Goal: Task Accomplishment & Management: Complete application form

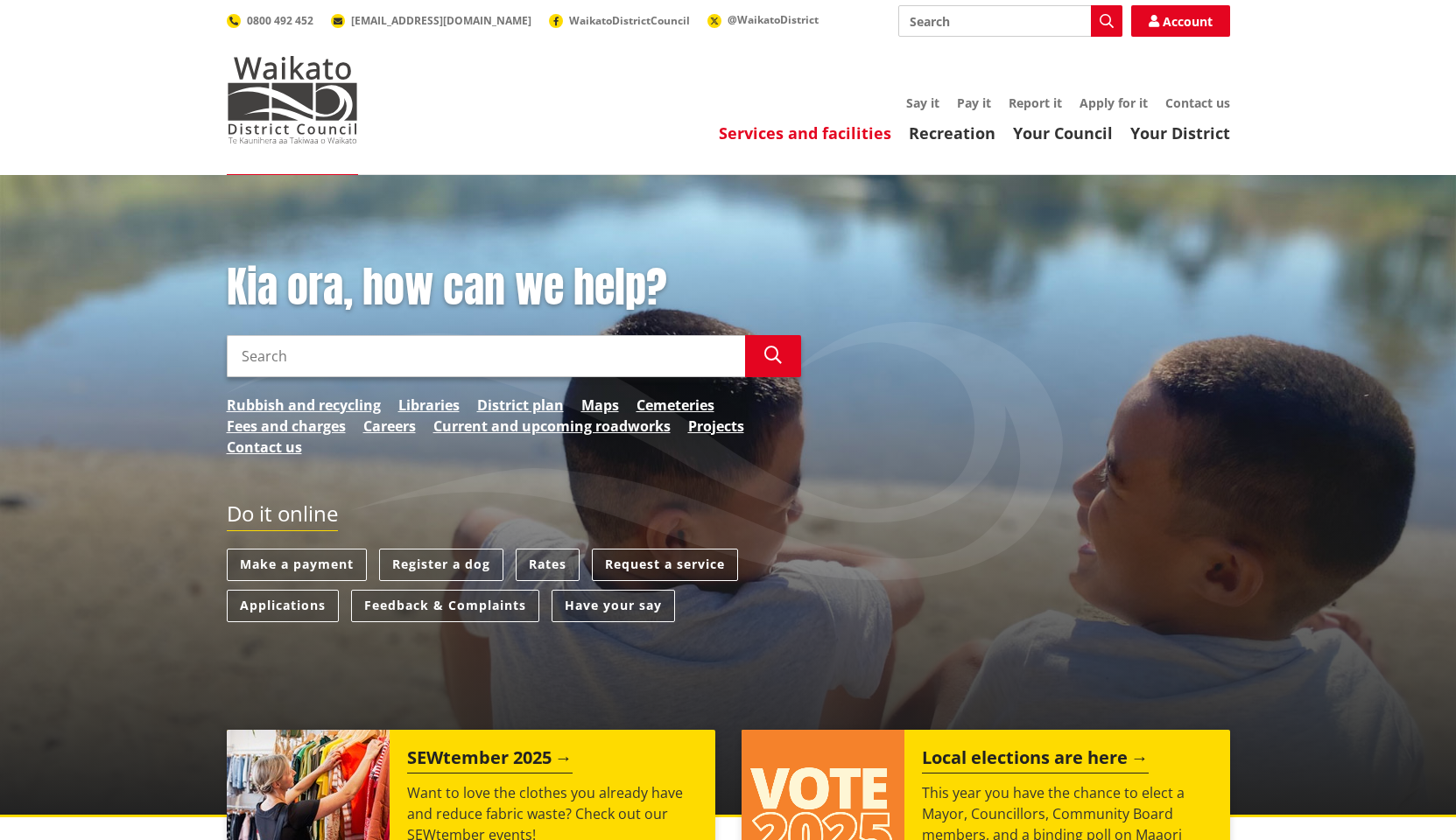
click at [780, 138] on link "Services and facilities" at bounding box center [805, 133] width 172 height 21
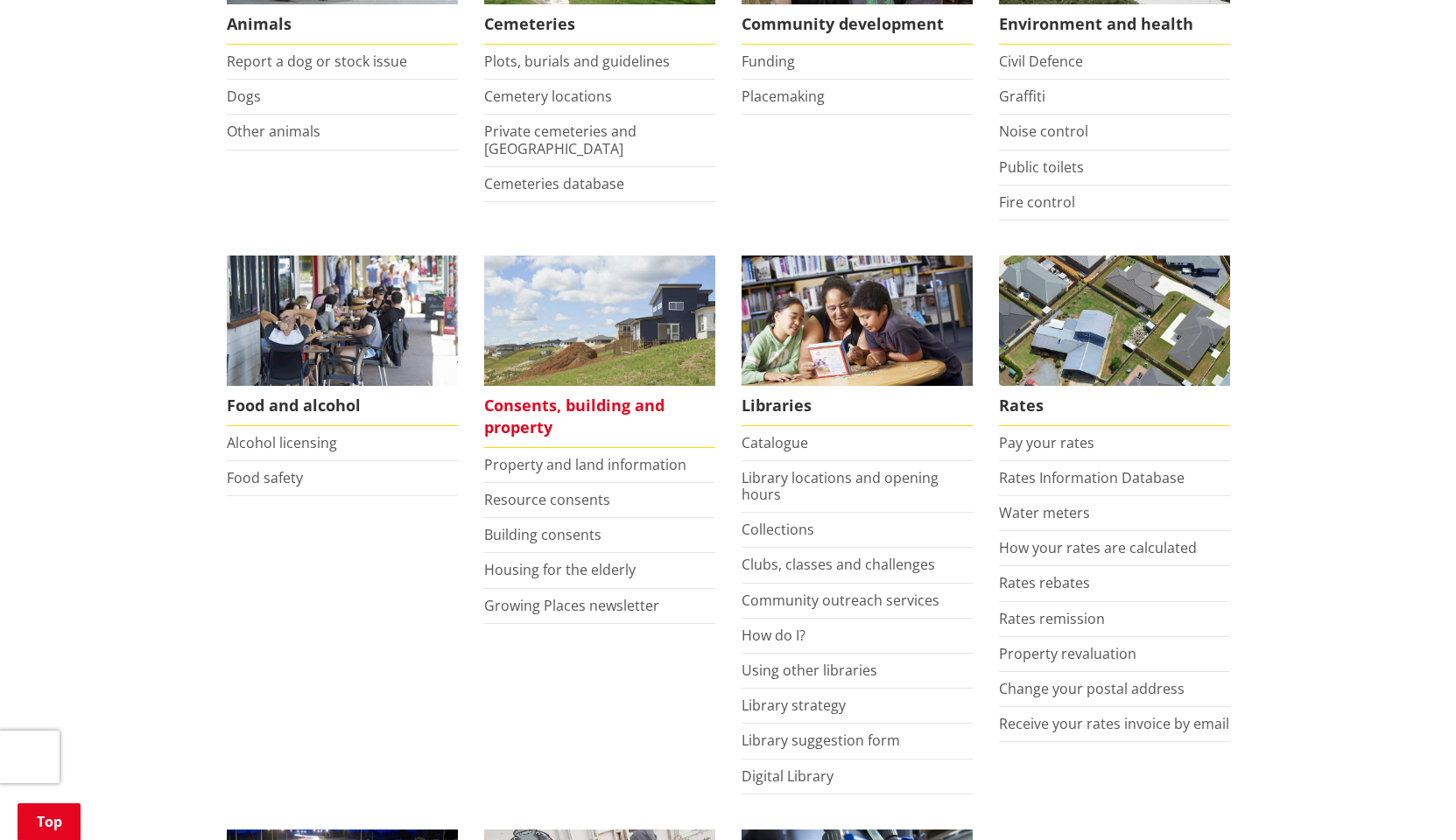
scroll to position [481, 0]
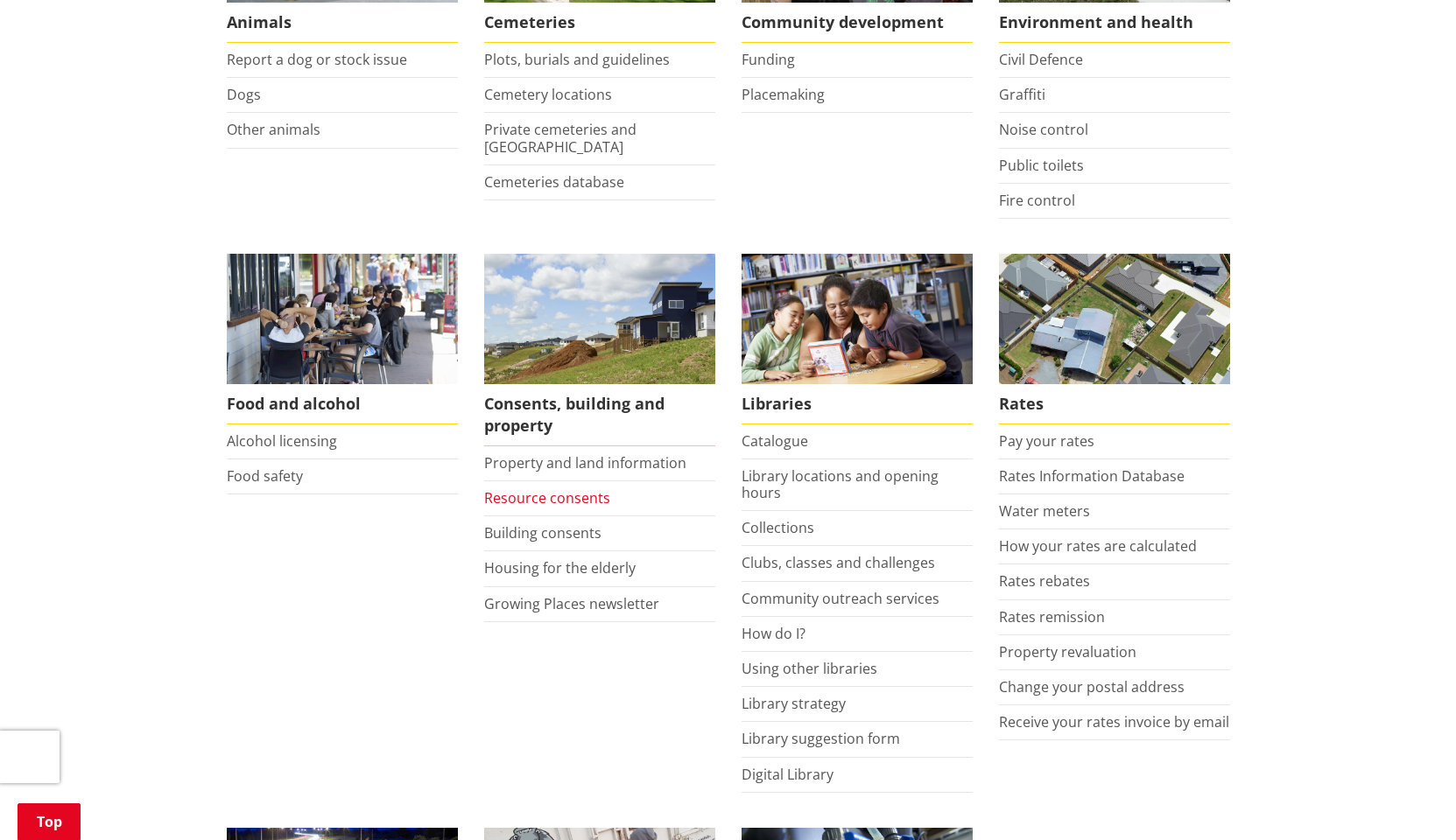
click at [584, 493] on link "Resource consents" at bounding box center [547, 497] width 126 height 19
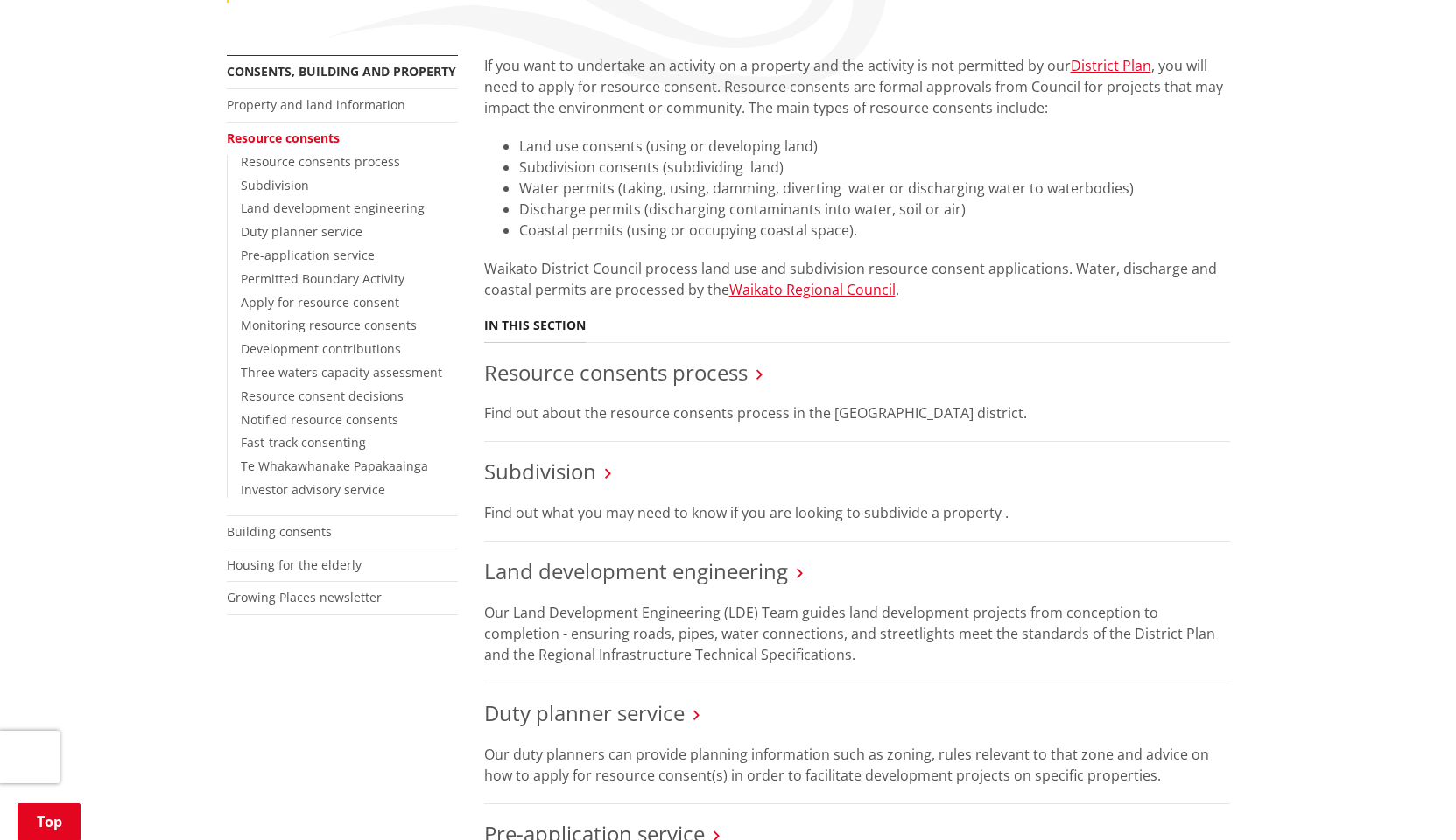
scroll to position [305, 0]
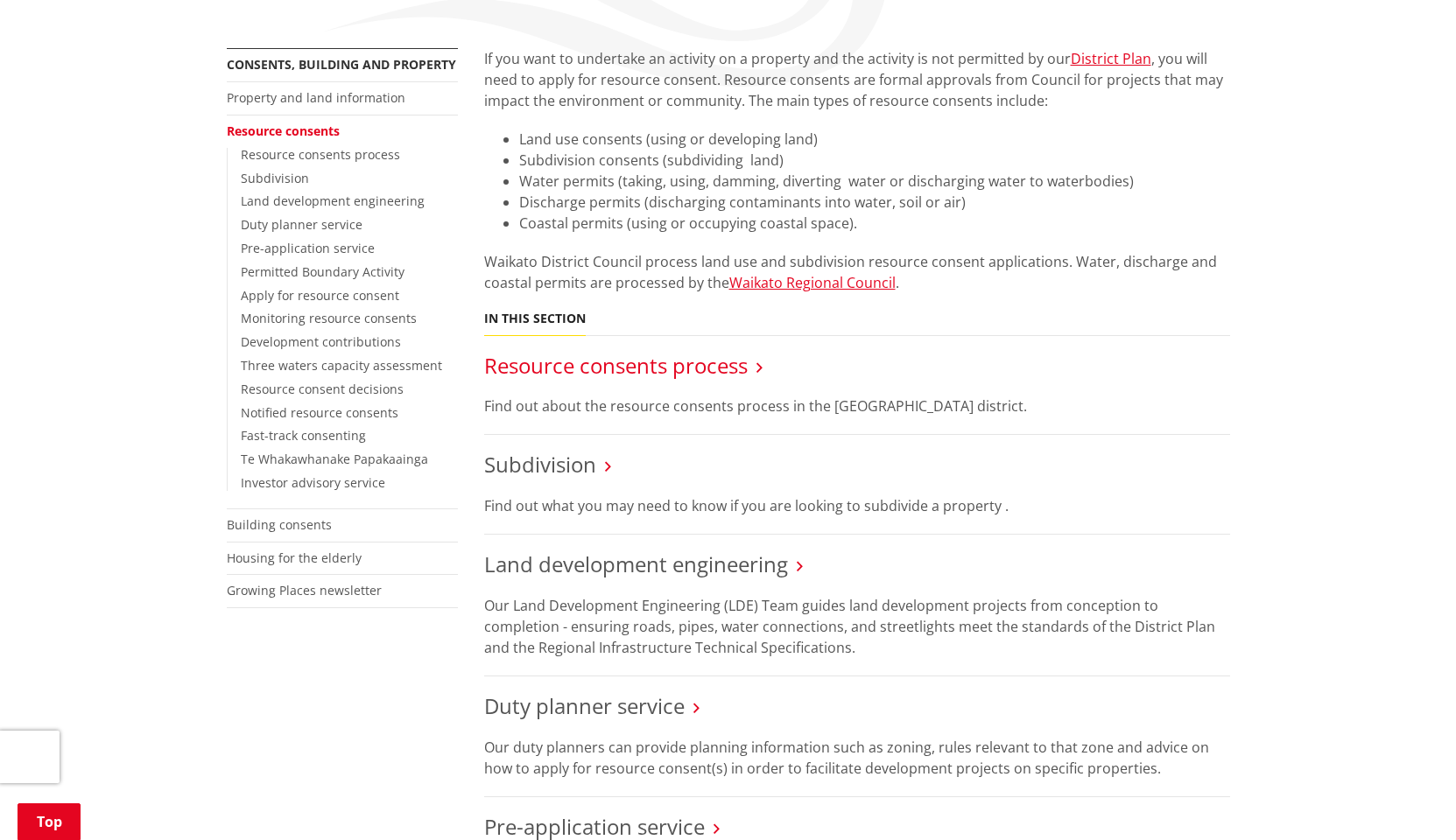
click at [647, 366] on link "Resource consents process" at bounding box center [616, 365] width 263 height 29
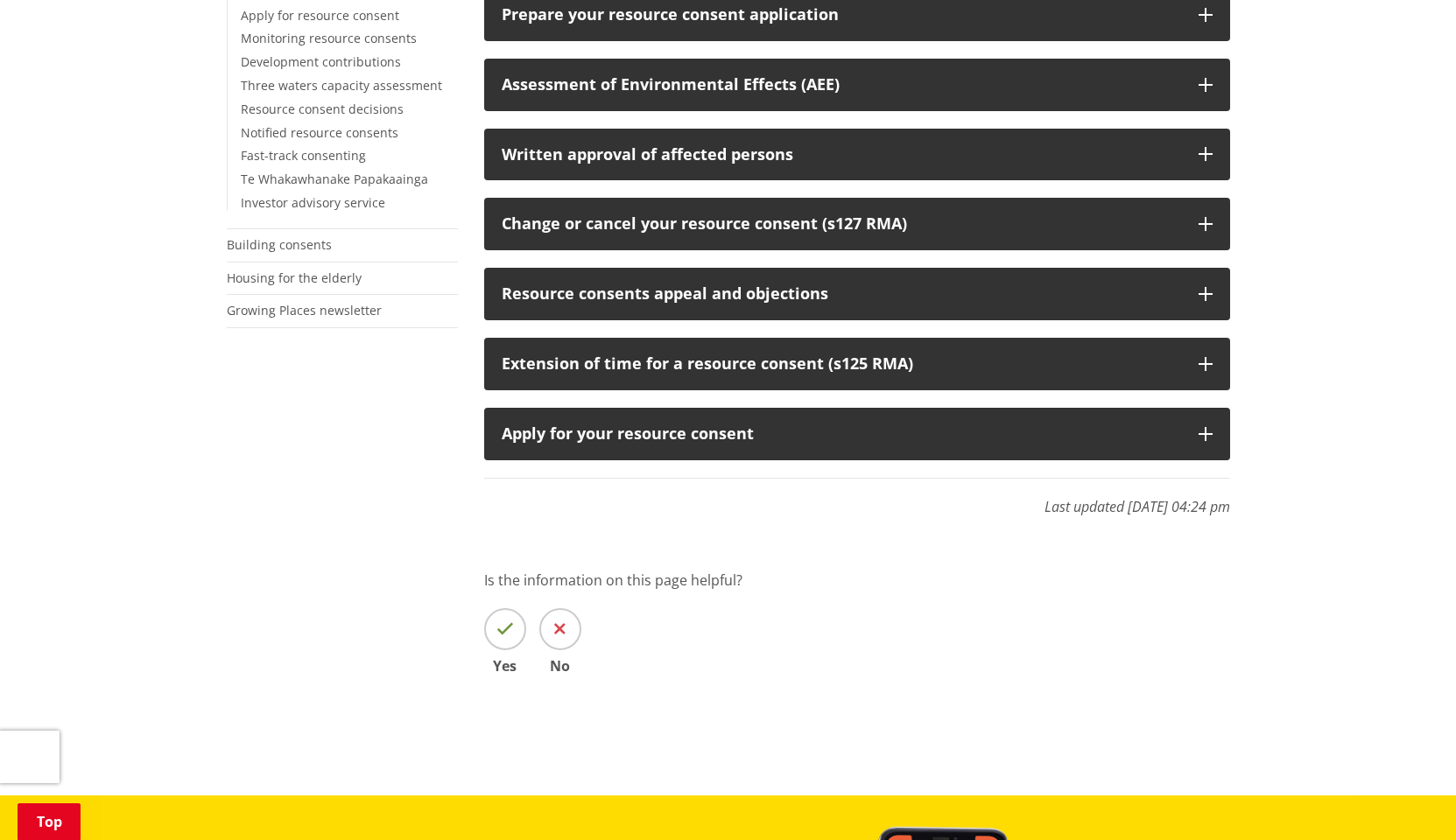
scroll to position [586, 0]
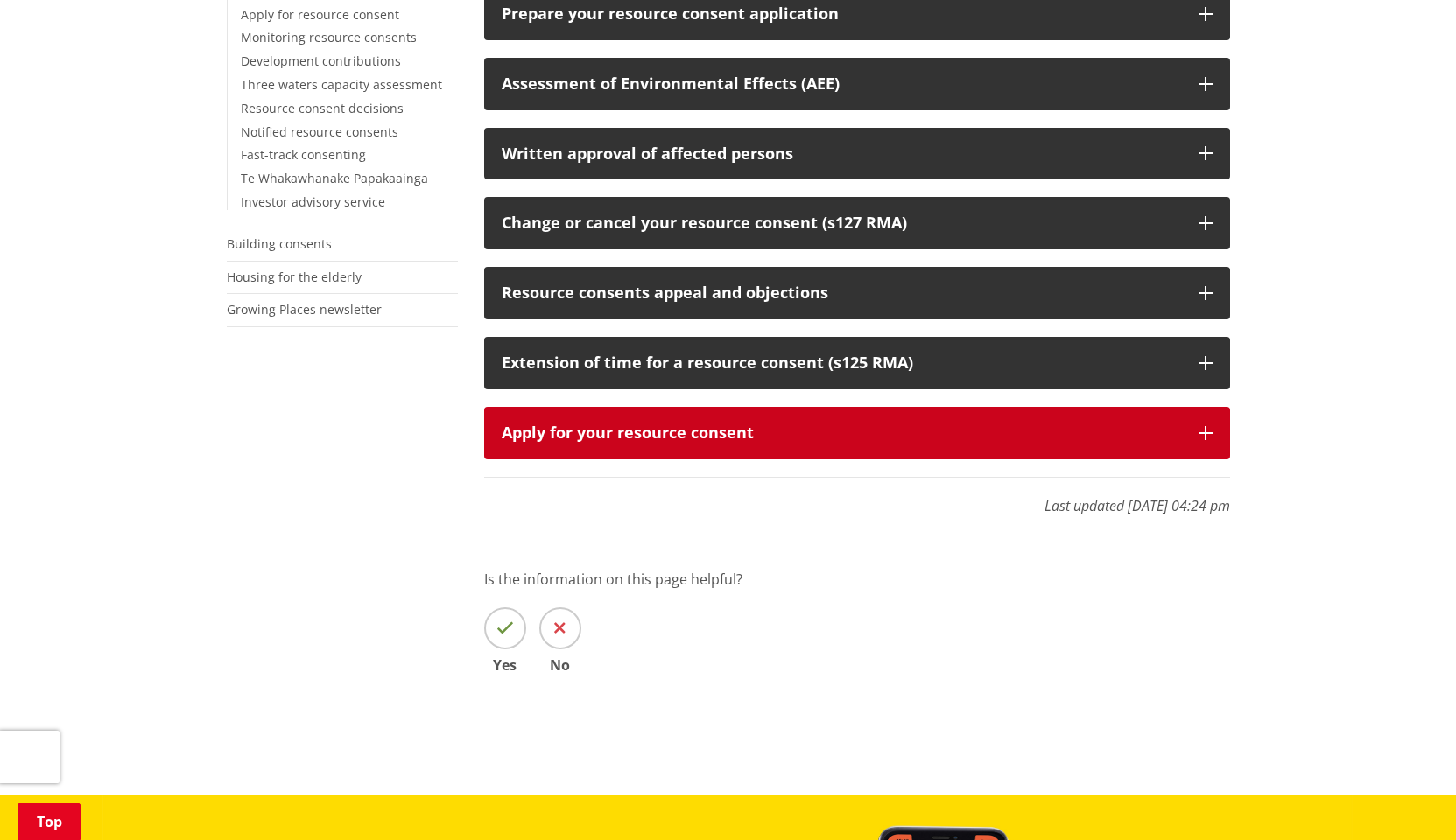
click at [607, 425] on div "Apply for your resource consent" at bounding box center [841, 434] width 679 height 18
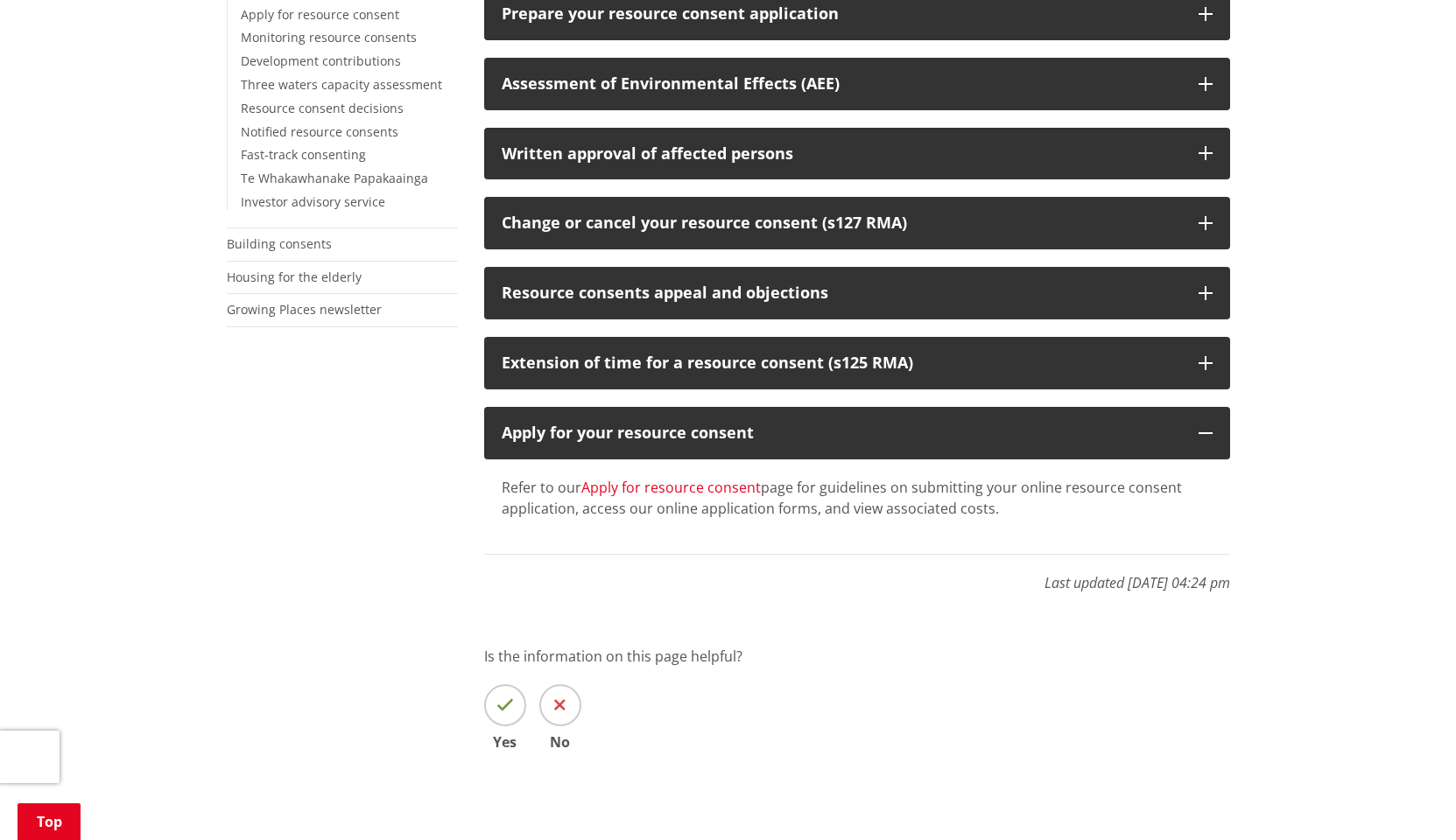
click at [676, 478] on link "Apply for resource consent" at bounding box center [671, 487] width 179 height 19
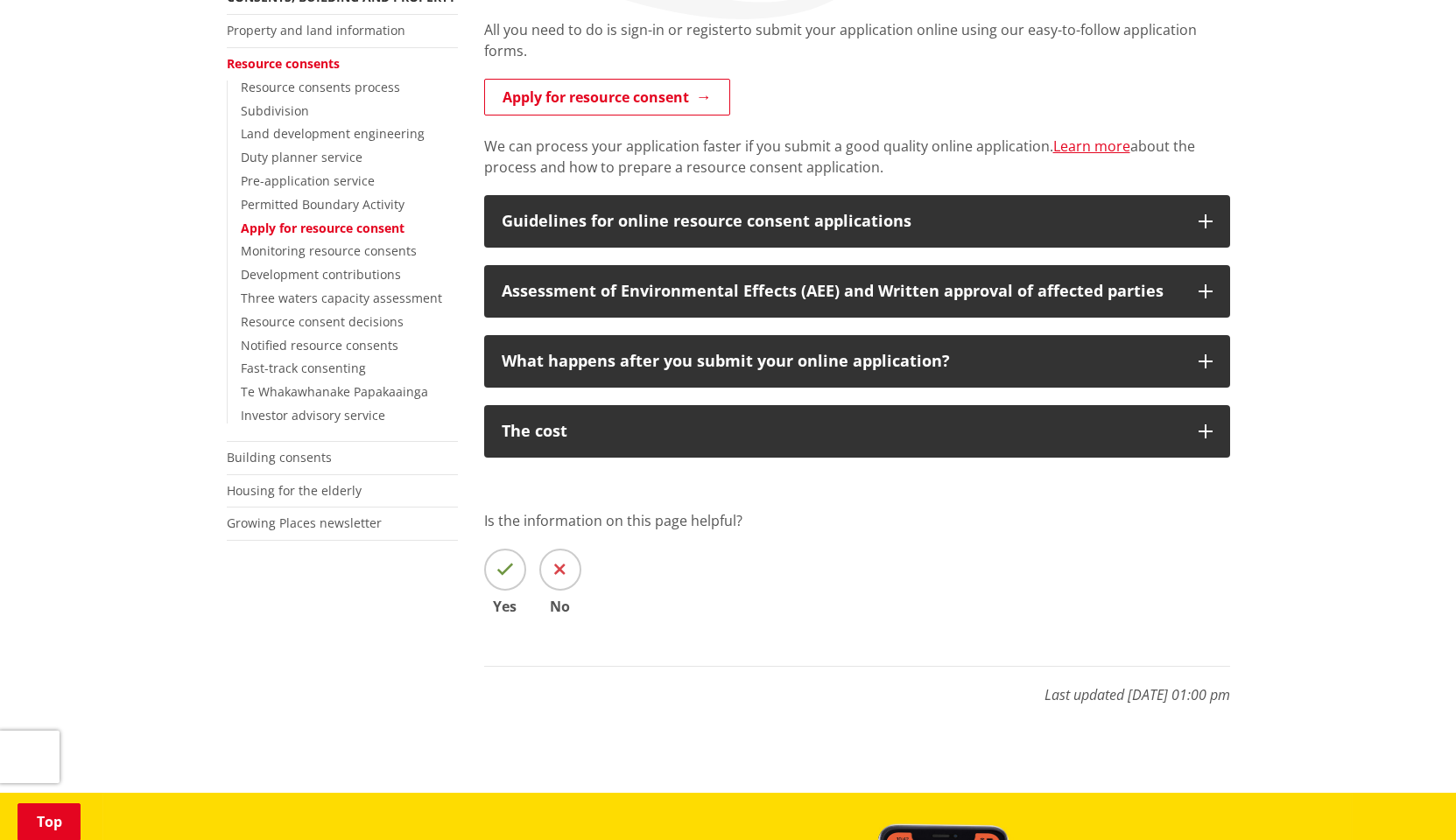
scroll to position [366, 0]
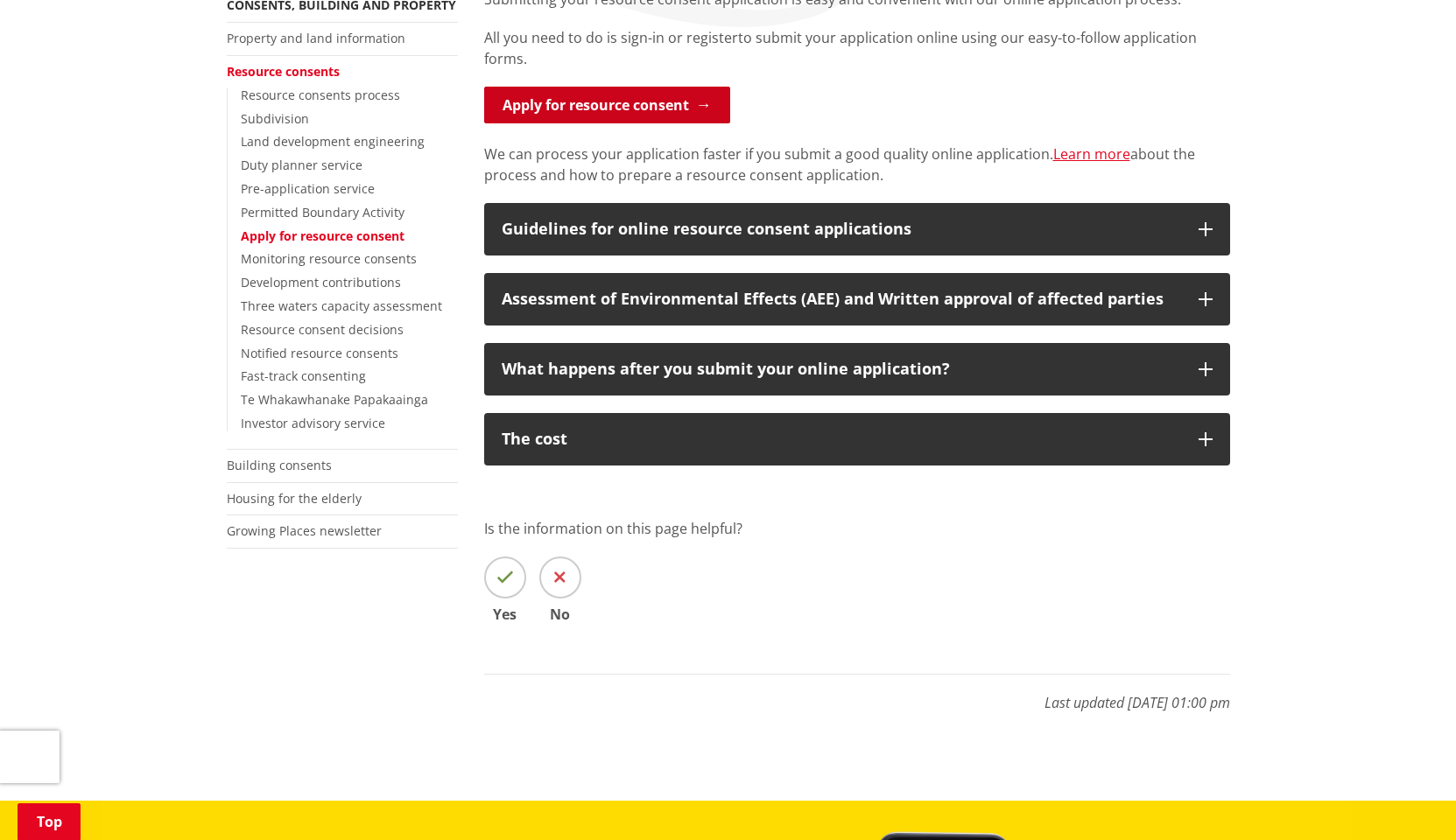
click at [646, 103] on link "Apply for resource consent" at bounding box center [607, 104] width 246 height 37
